Goal: Find specific page/section: Find specific page/section

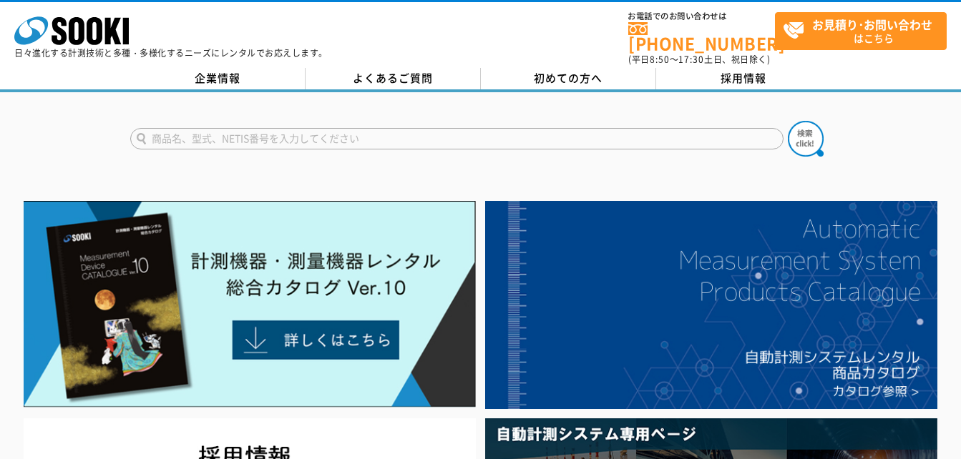
click at [319, 131] on input "text" at bounding box center [456, 138] width 653 height 21
type input "金属探知機"
click at [788, 121] on button at bounding box center [806, 139] width 36 height 36
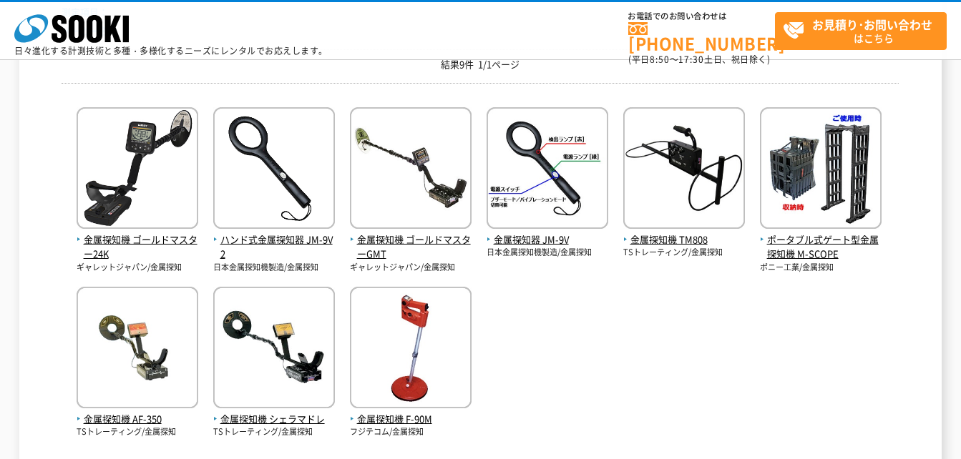
scroll to position [215, 0]
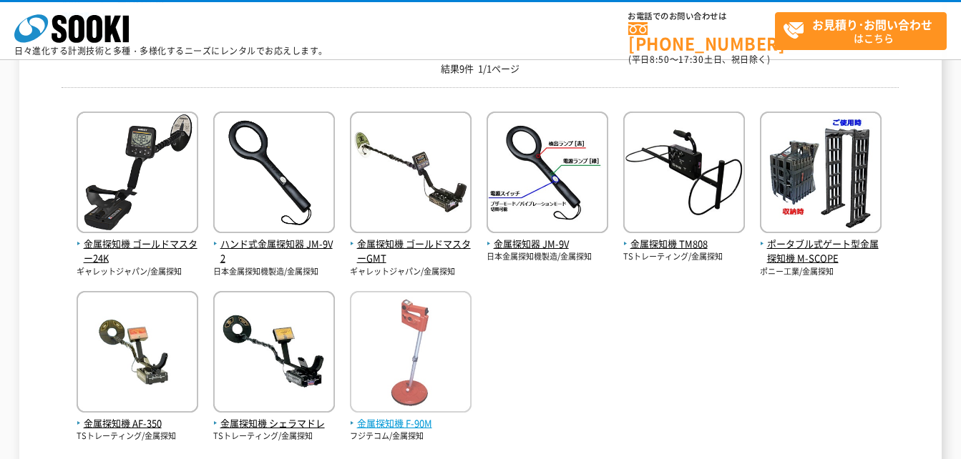
click at [393, 426] on span "金属探知機 F-90M" at bounding box center [411, 423] width 122 height 15
click at [419, 346] on img at bounding box center [411, 353] width 122 height 125
